Goal: Information Seeking & Learning: Check status

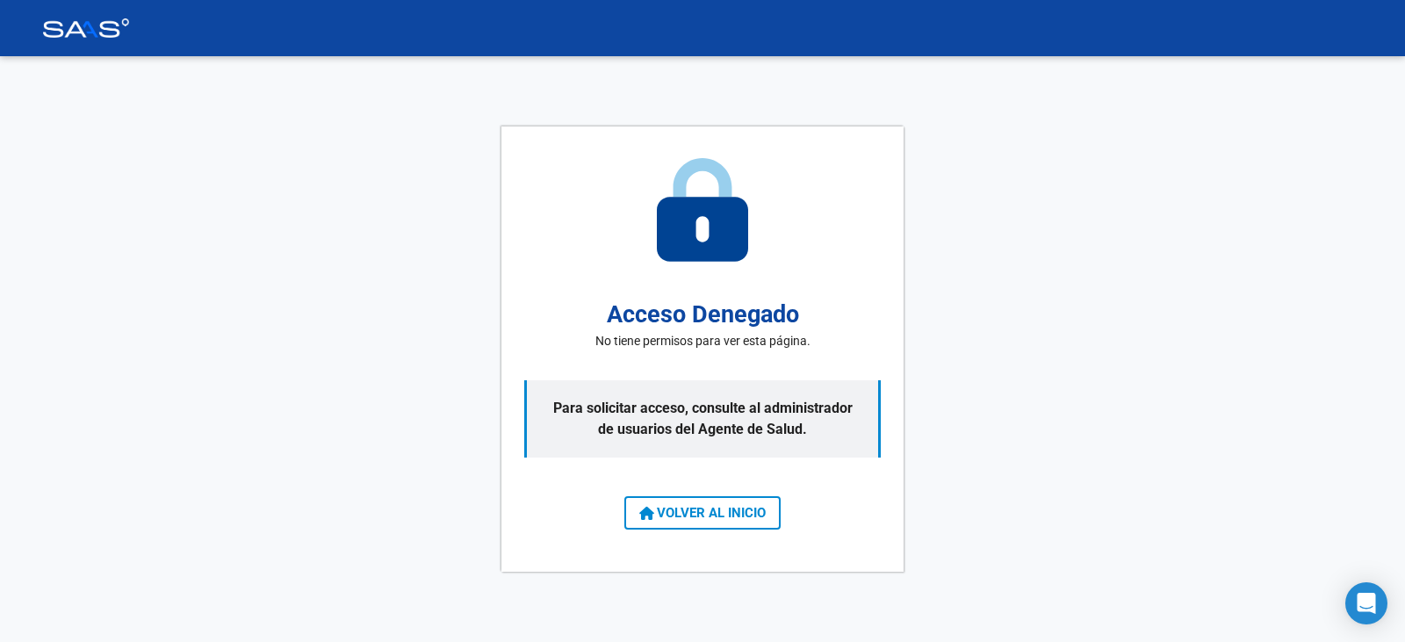
click at [699, 487] on div "Acceso Denegado No tiene permisos para ver esta página. Para solicitar acceso, …" at bounding box center [702, 349] width 402 height 446
click at [695, 488] on div "Acceso Denegado No tiene permisos para ver esta página. Para solicitar acceso, …" at bounding box center [702, 349] width 402 height 446
click at [695, 490] on div "Acceso Denegado No tiene permisos para ver esta página. Para solicitar acceso, …" at bounding box center [702, 349] width 402 height 446
click at [694, 500] on button "VOLVER AL INICIO" at bounding box center [702, 512] width 156 height 33
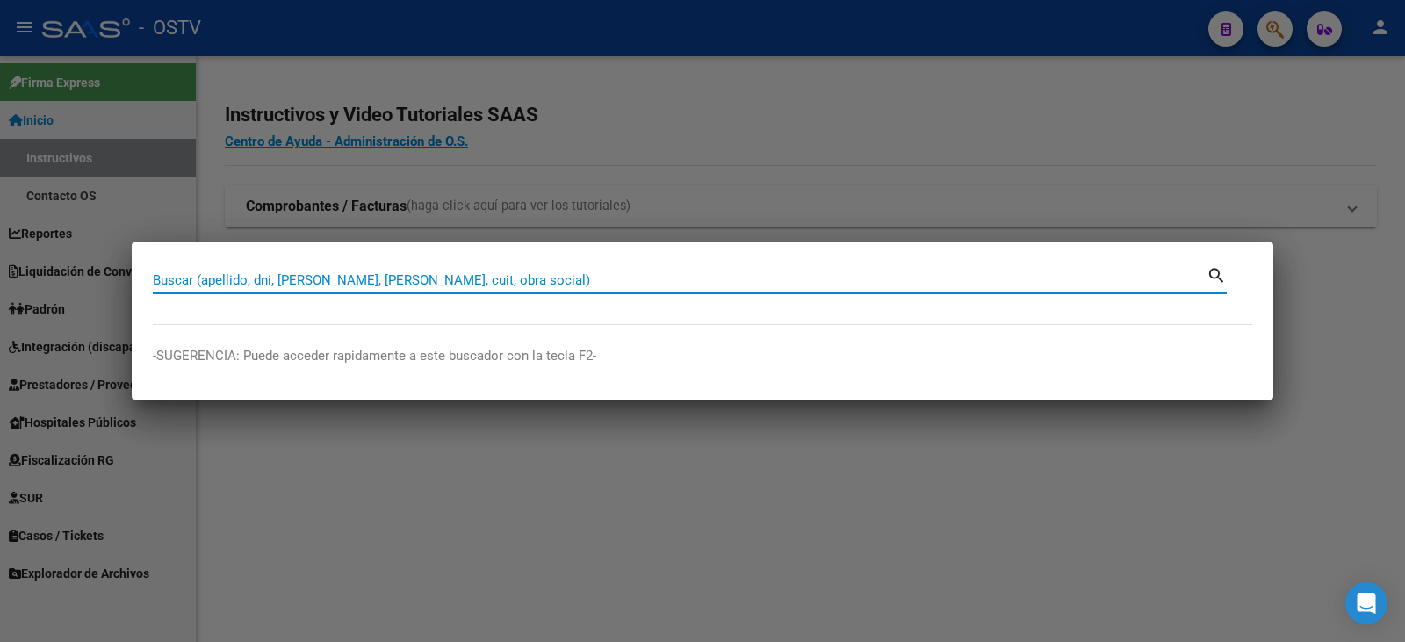
paste input "22799111"
type input "22799111"
click at [1214, 278] on mat-icon "search" at bounding box center [1216, 273] width 20 height 21
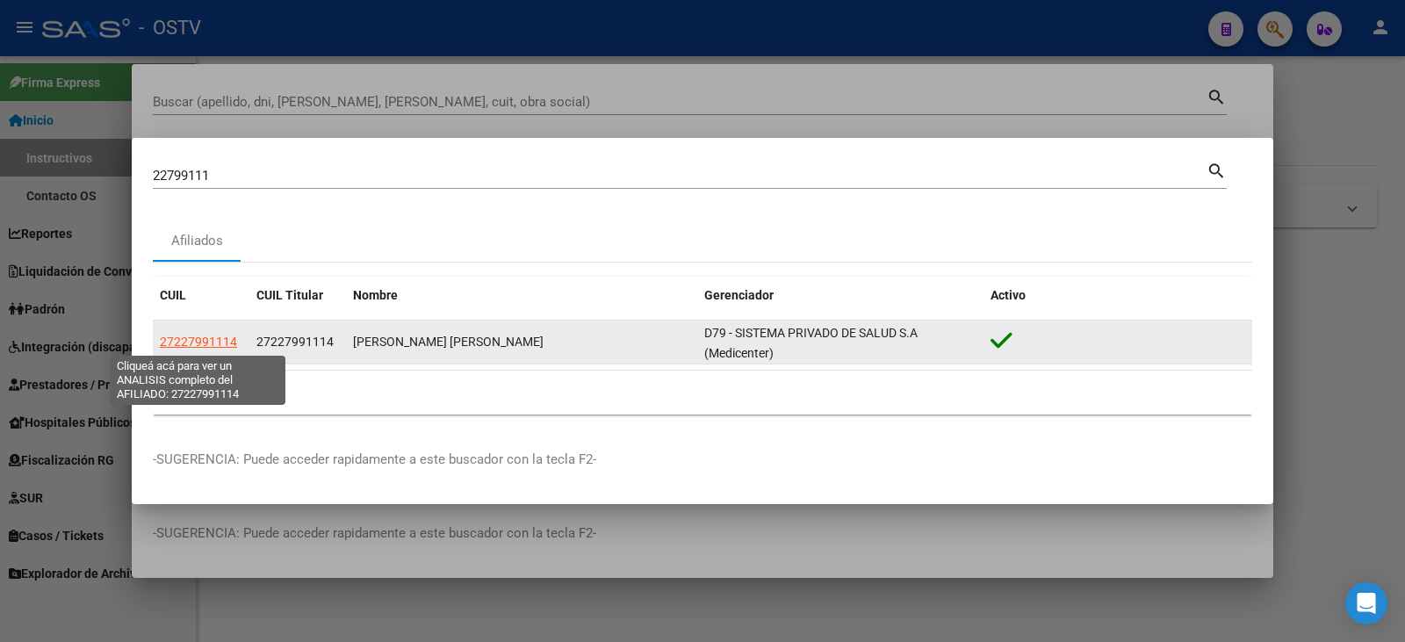
click at [235, 342] on span "27227991114" at bounding box center [198, 341] width 77 height 14
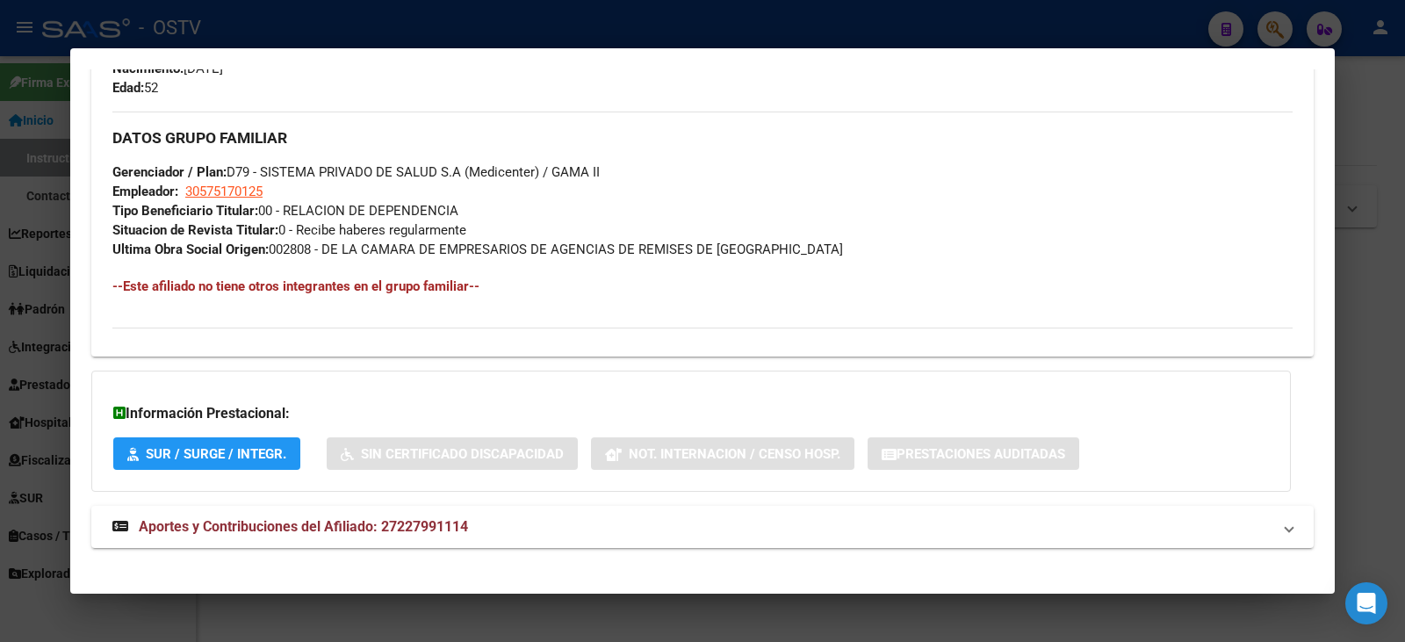
scroll to position [813, 0]
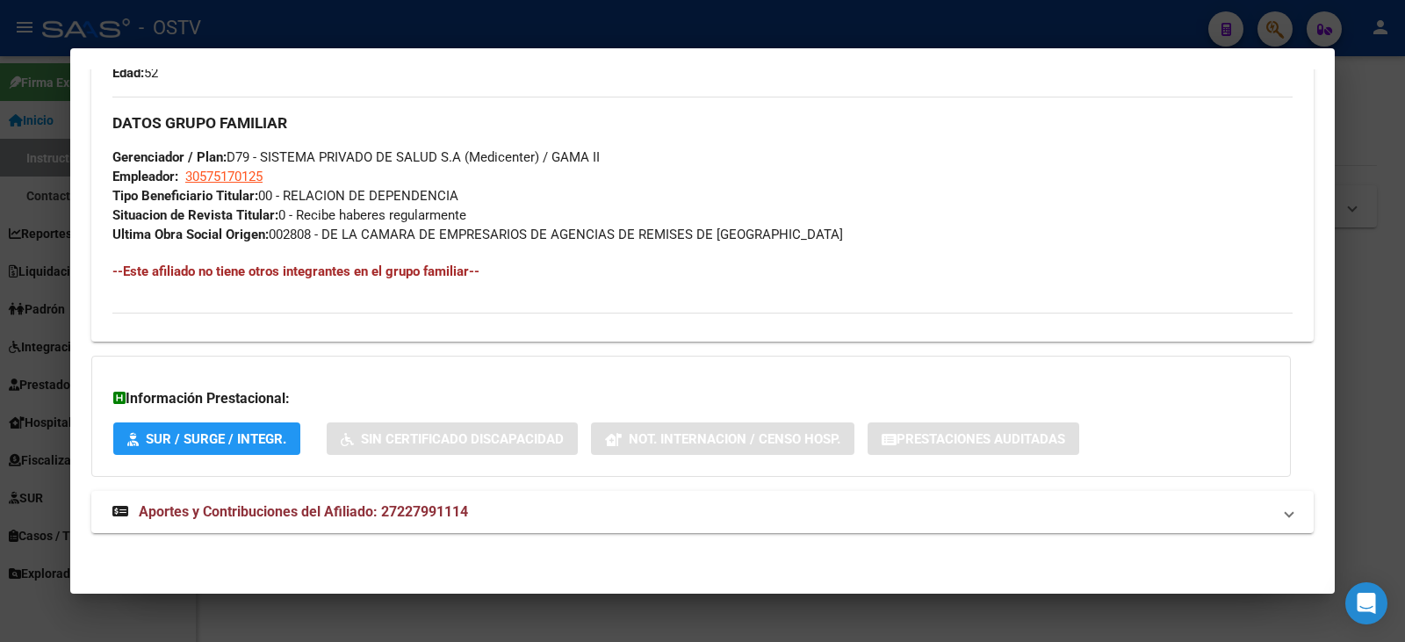
click at [489, 532] on mat-expansion-panel-header "Aportes y Contribuciones del Afiliado: 27227991114" at bounding box center [702, 512] width 1222 height 42
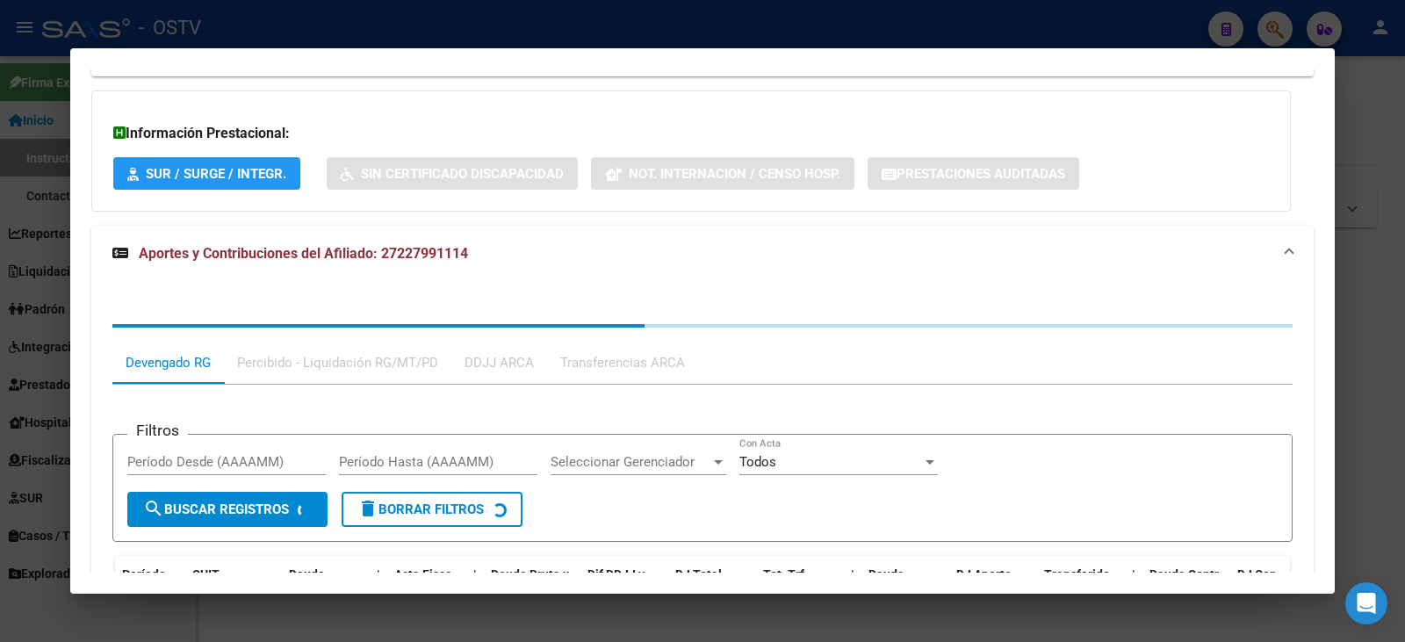
scroll to position [1091, 0]
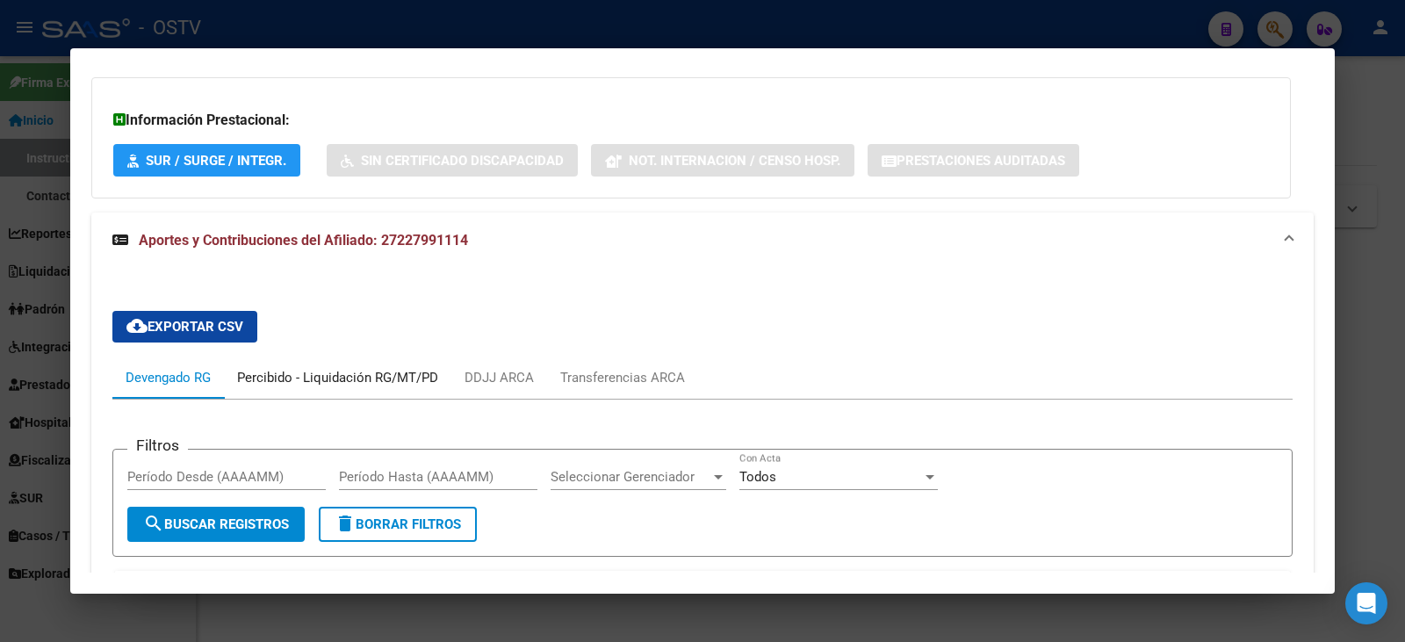
click at [353, 380] on div "Percibido - Liquidación RG/MT/PD" at bounding box center [337, 377] width 201 height 19
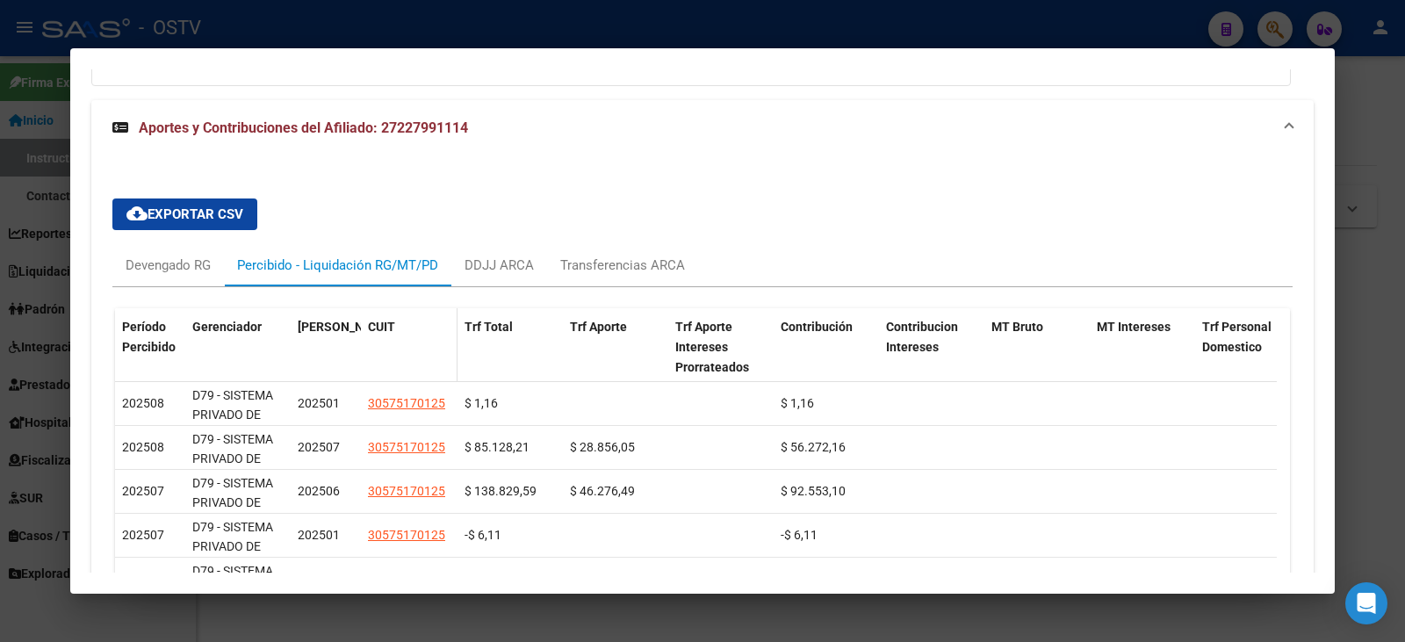
scroll to position [1291, 0]
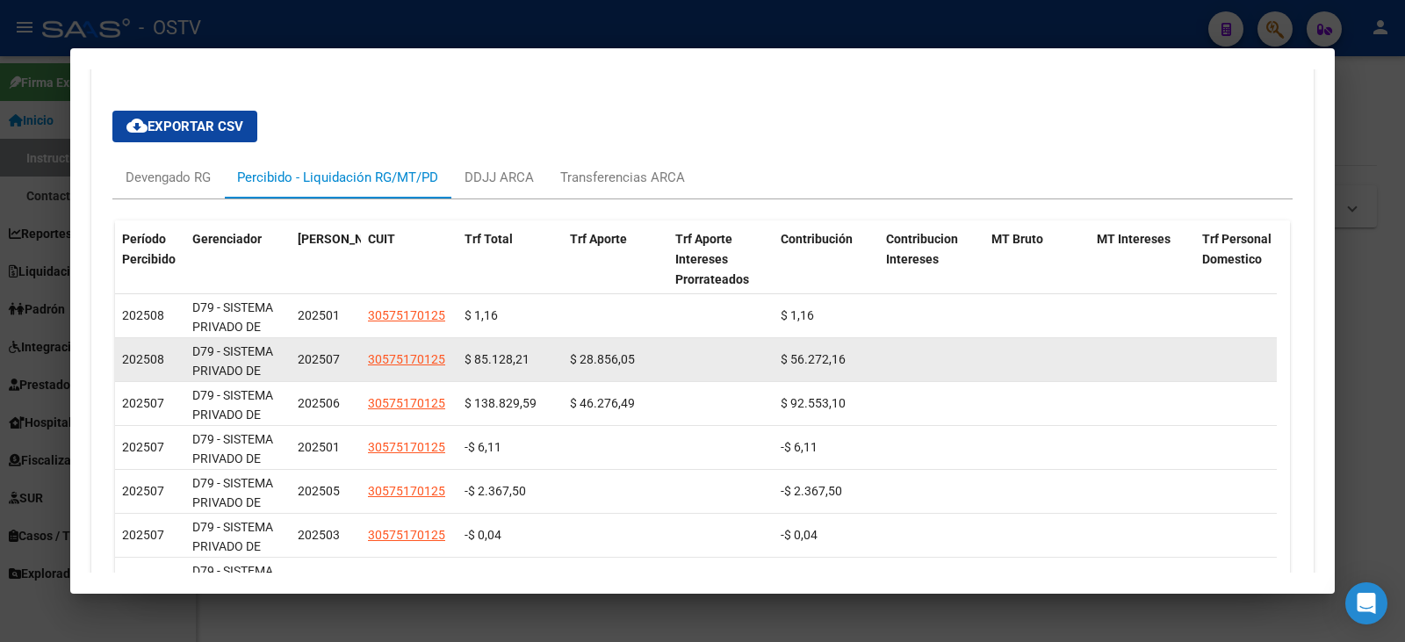
click at [505, 363] on span "$ 85.128,21" at bounding box center [496, 359] width 65 height 14
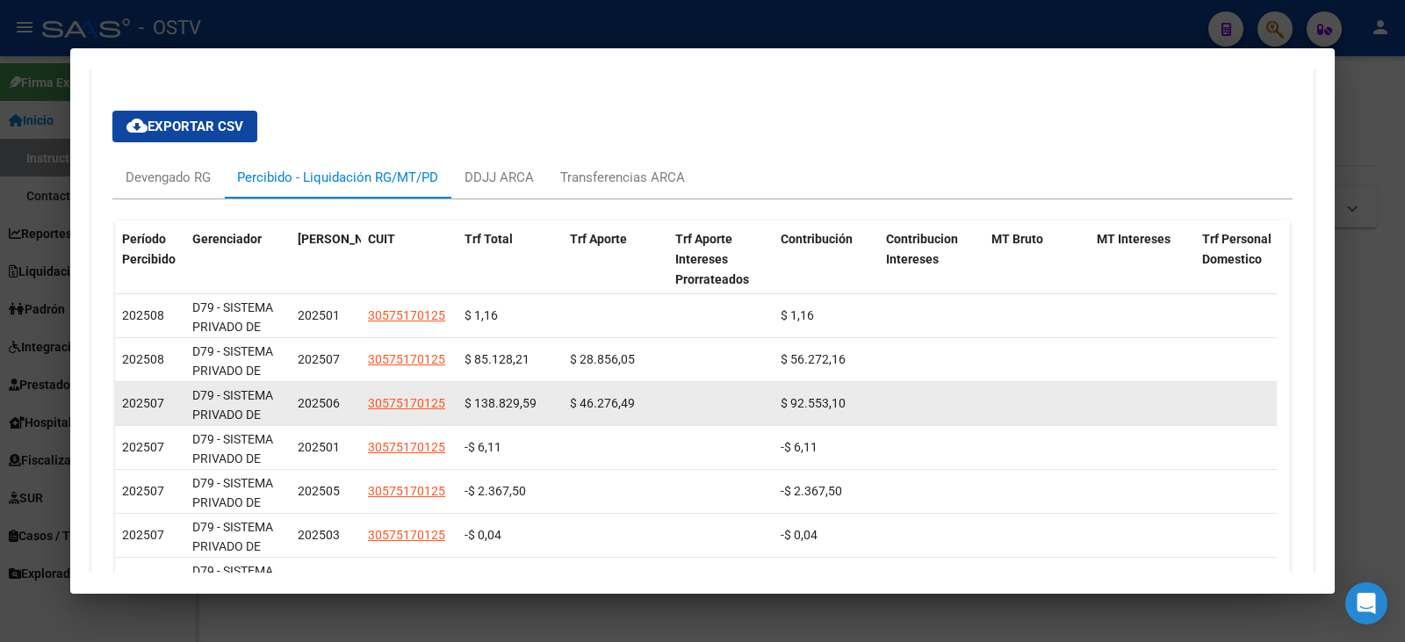
click at [510, 399] on span "$ 138.829,59" at bounding box center [500, 403] width 72 height 14
click at [511, 399] on span "$ 138.829,59" at bounding box center [500, 403] width 72 height 14
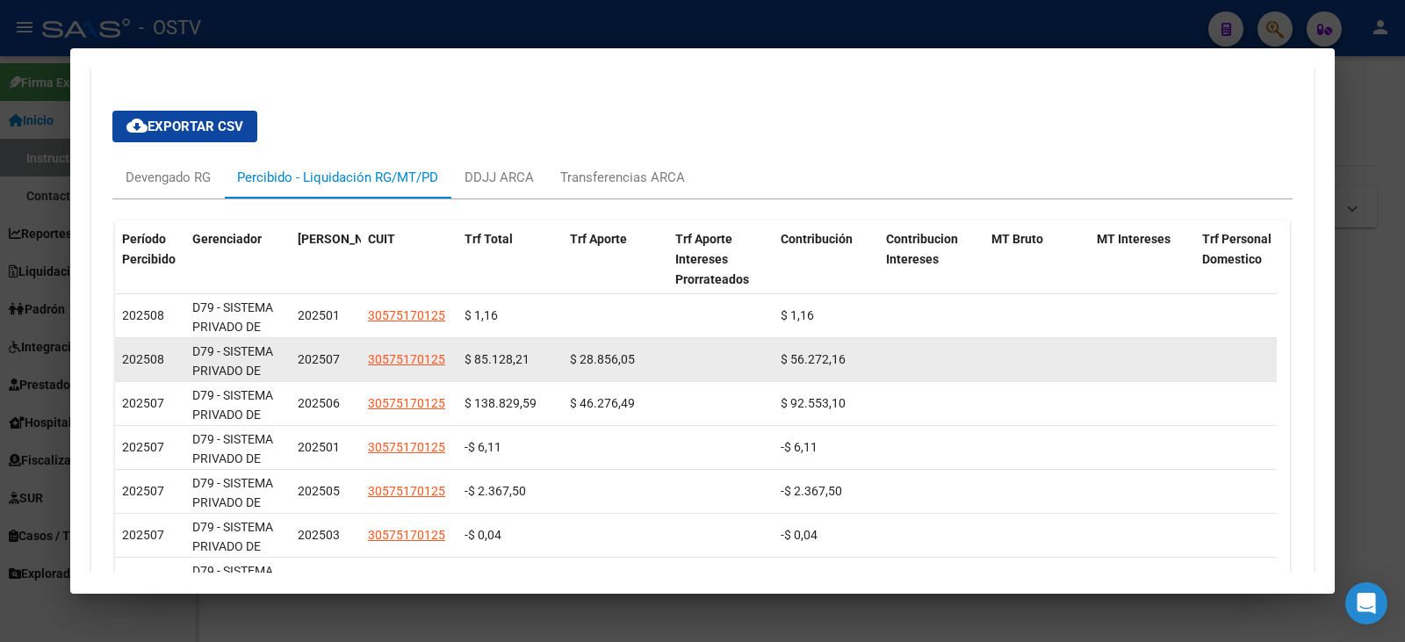
click at [500, 368] on div "$ 85.128,21" at bounding box center [509, 359] width 91 height 20
click at [802, 353] on span "$ 56.272,16" at bounding box center [812, 359] width 65 height 14
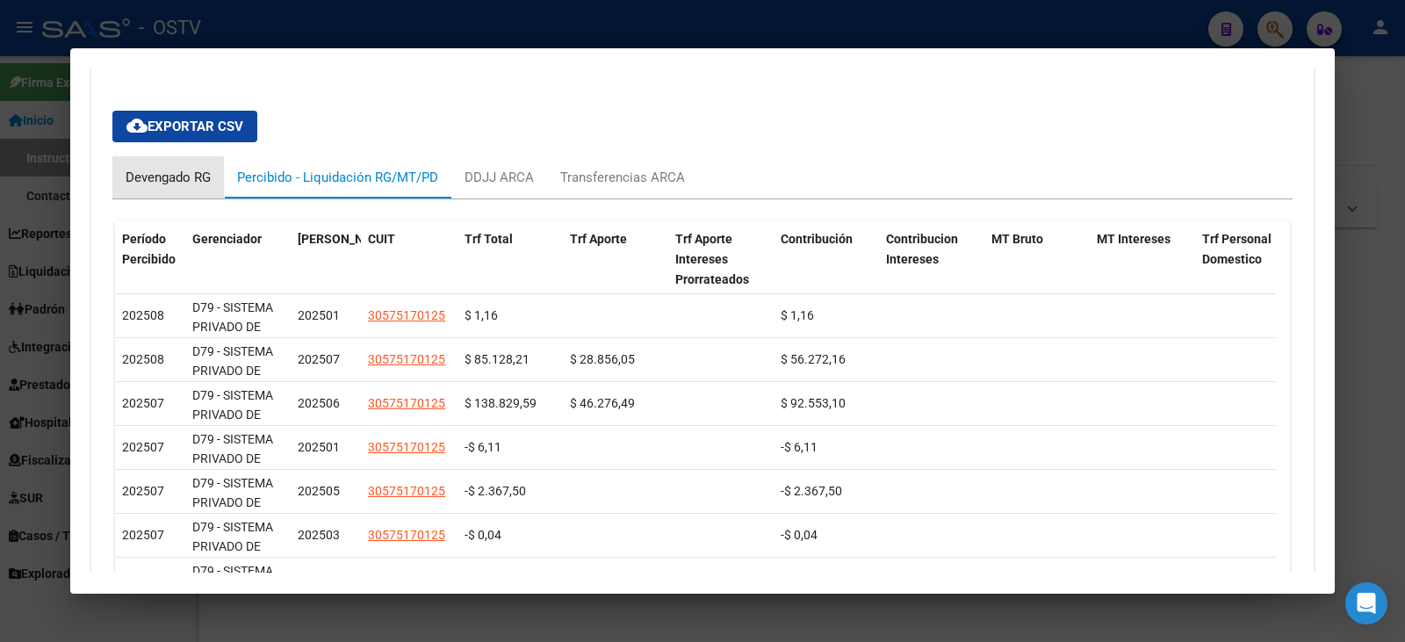
click at [191, 165] on div "Devengado RG" at bounding box center [167, 177] width 111 height 42
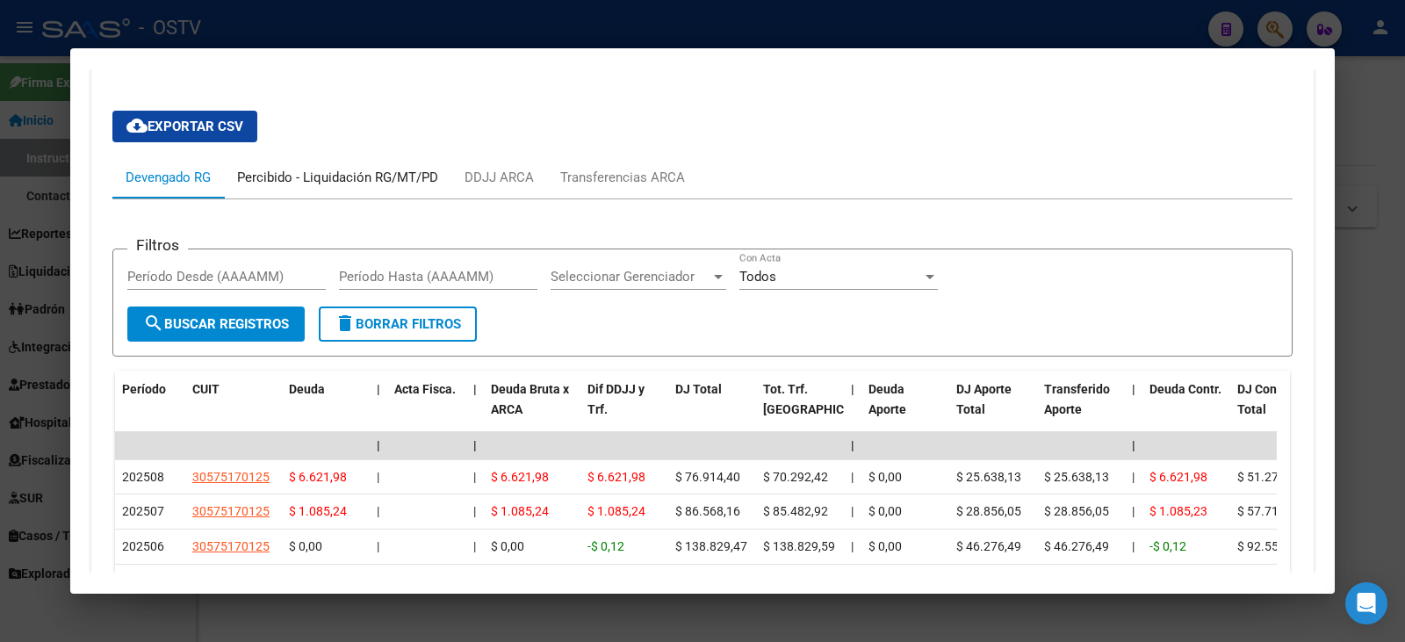
click at [366, 191] on div "Percibido - Liquidación RG/MT/PD" at bounding box center [337, 177] width 227 height 42
